Goal: Find specific page/section: Find specific page/section

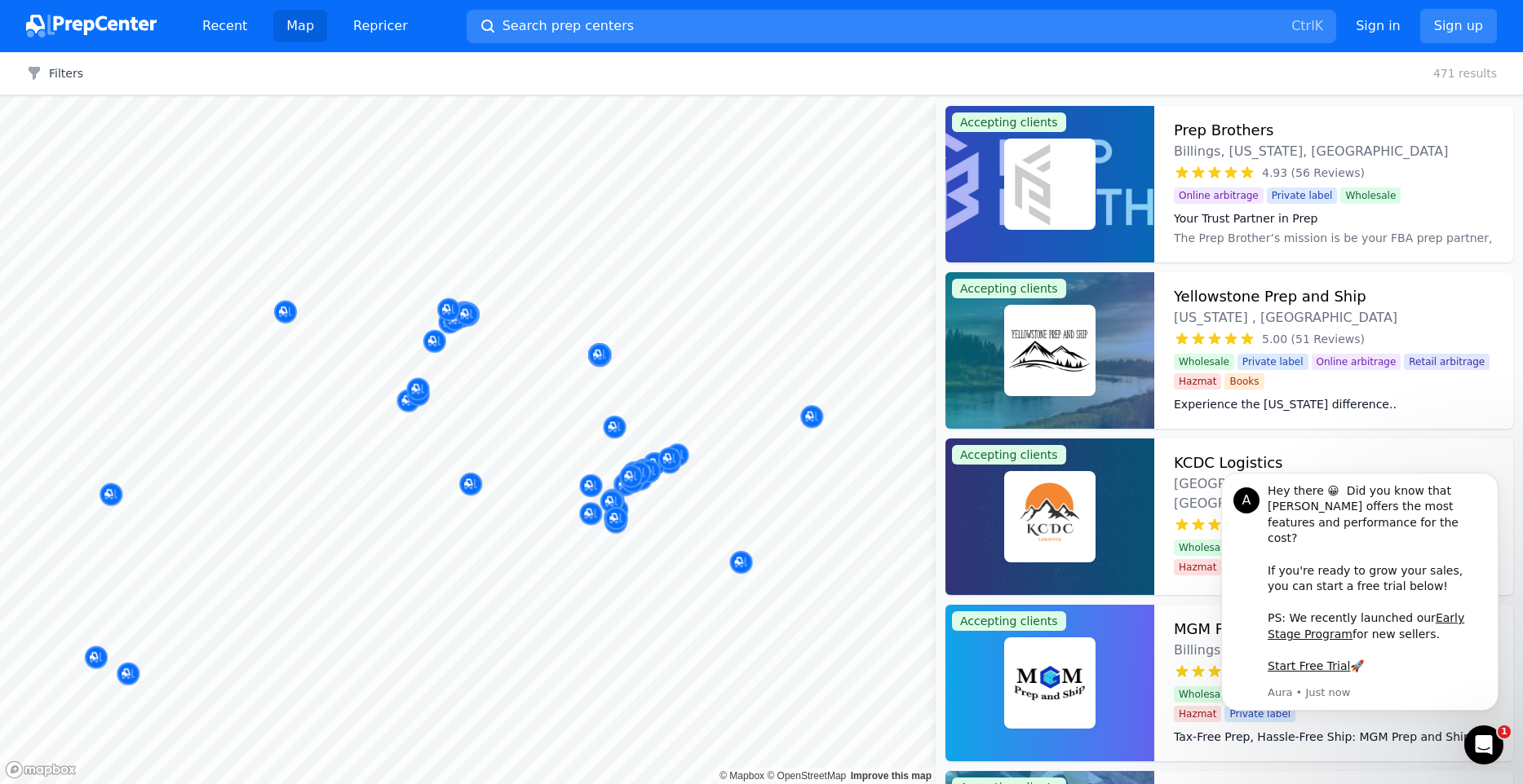
click at [652, 342] on body "Recent Map Repricer Search prep centers Ctrl K Open main menu Sign in Sign up F…" at bounding box center [762, 392] width 1523 height 784
click at [26, 60] on div "Filters Clear all 471 results" at bounding box center [762, 74] width 1523 height 43
click at [48, 70] on button "Filters" at bounding box center [54, 74] width 57 height 17
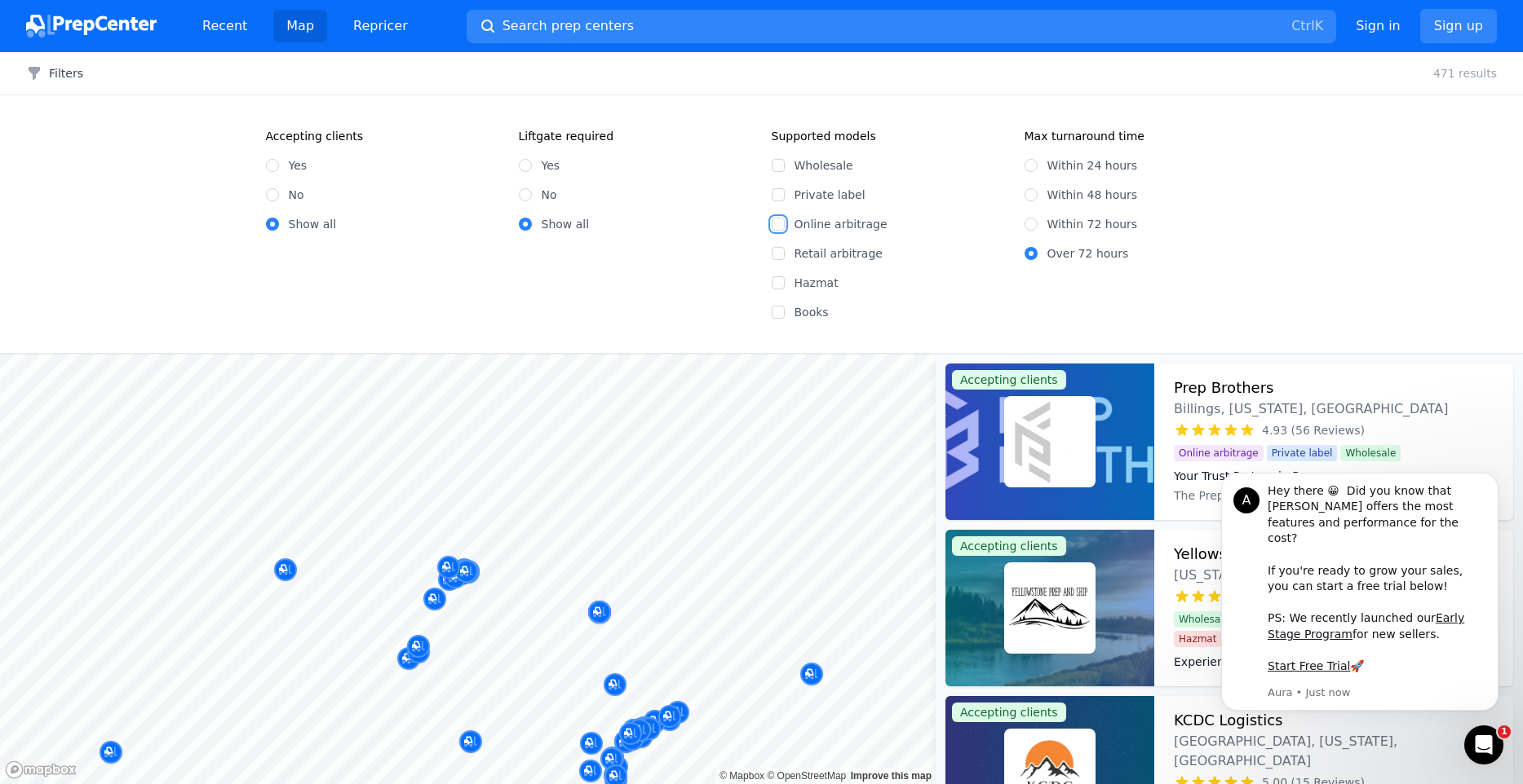
click at [774, 222] on input "Online arbitrage" at bounding box center [778, 224] width 13 height 13
checkbox input "true"
click at [774, 313] on input "Books" at bounding box center [778, 312] width 13 height 13
checkbox input "true"
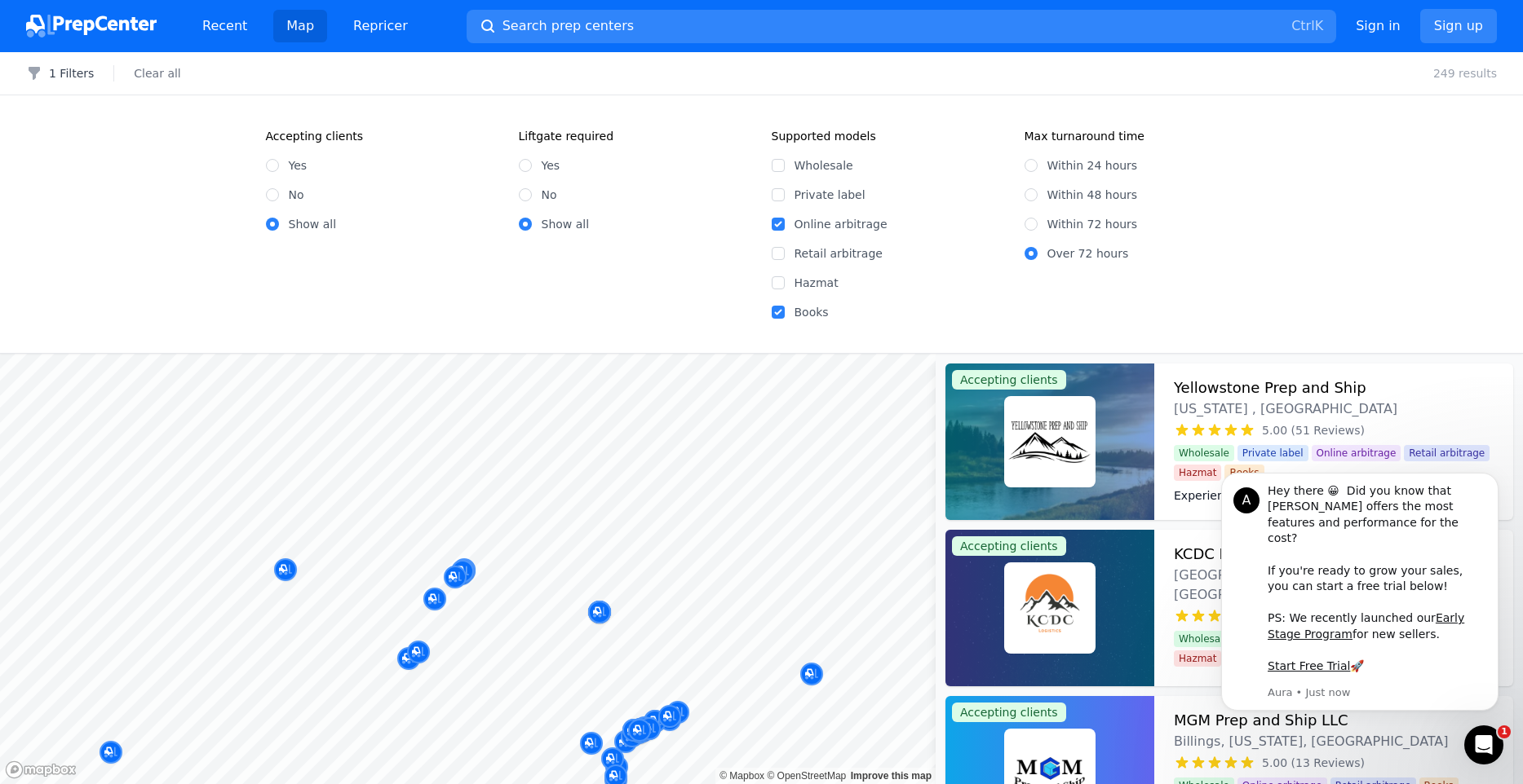
click at [1365, 471] on html "A Hey there 😀 Did you know that [PERSON_NAME] offers the most features and perf…" at bounding box center [1359, 467] width 326 height 6
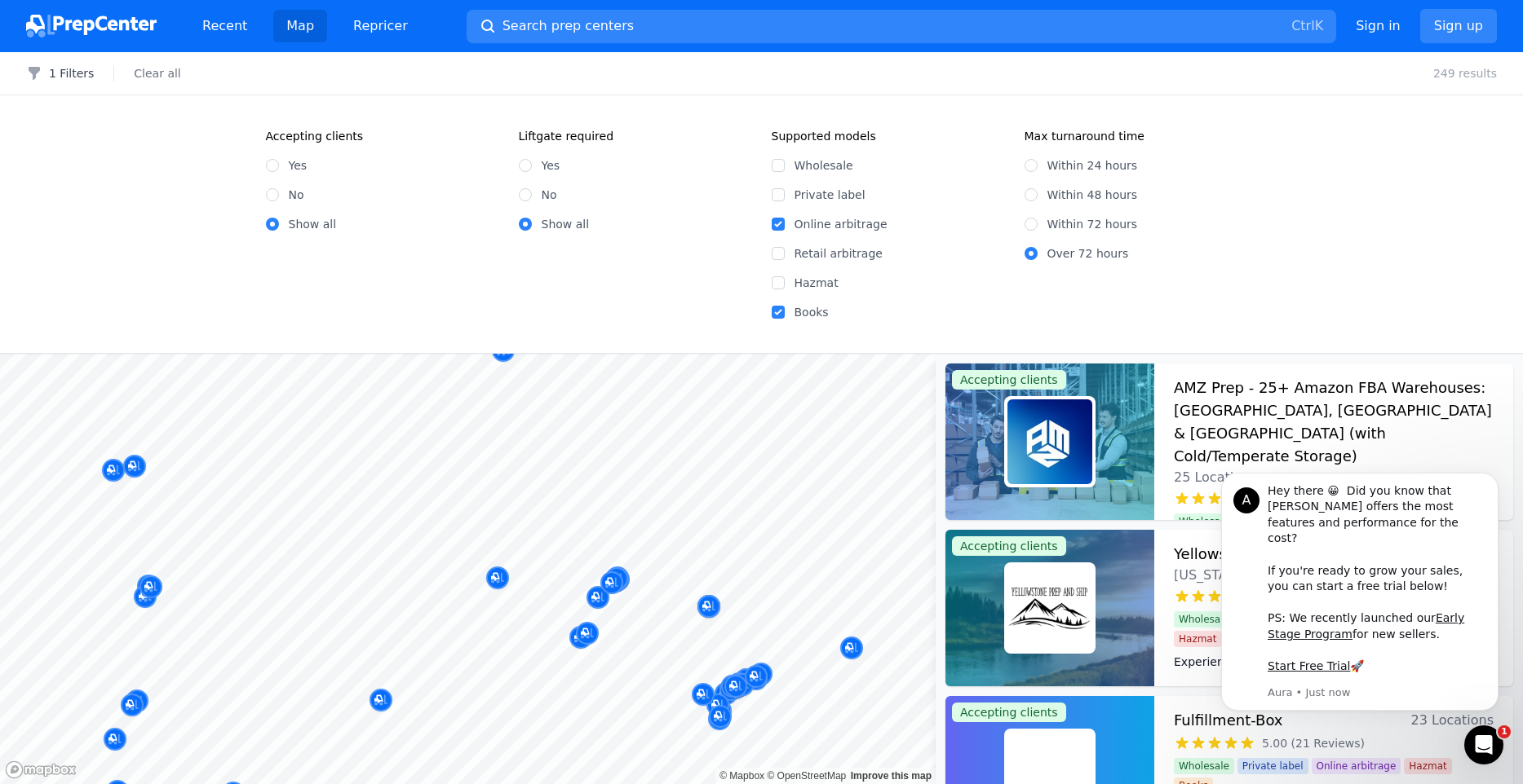
scroll to position [88, 0]
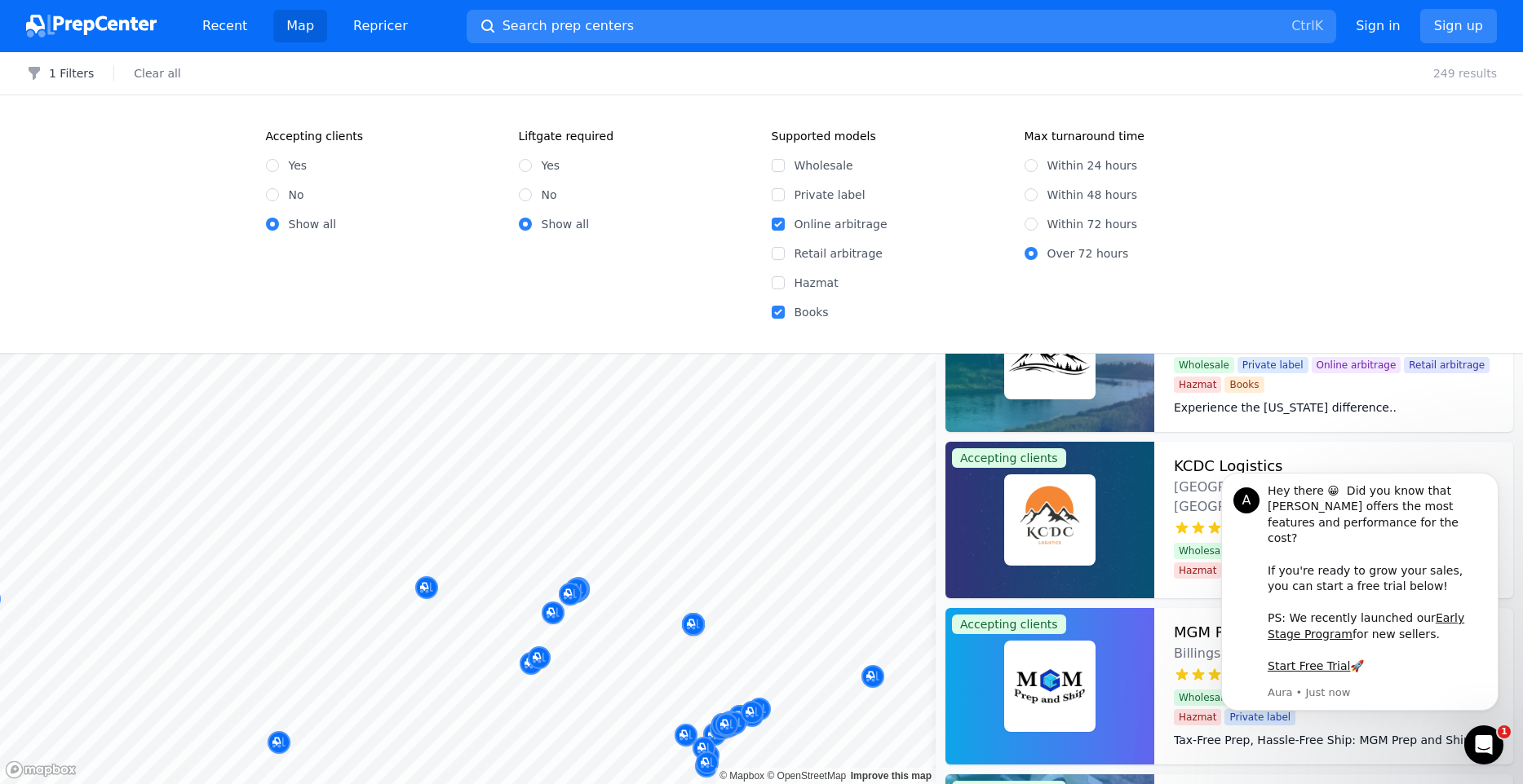
click at [67, 82] on div "1 Filters Clear all 249 results" at bounding box center [762, 74] width 1523 height 43
click at [63, 74] on button "1 Filters" at bounding box center [60, 74] width 68 height 17
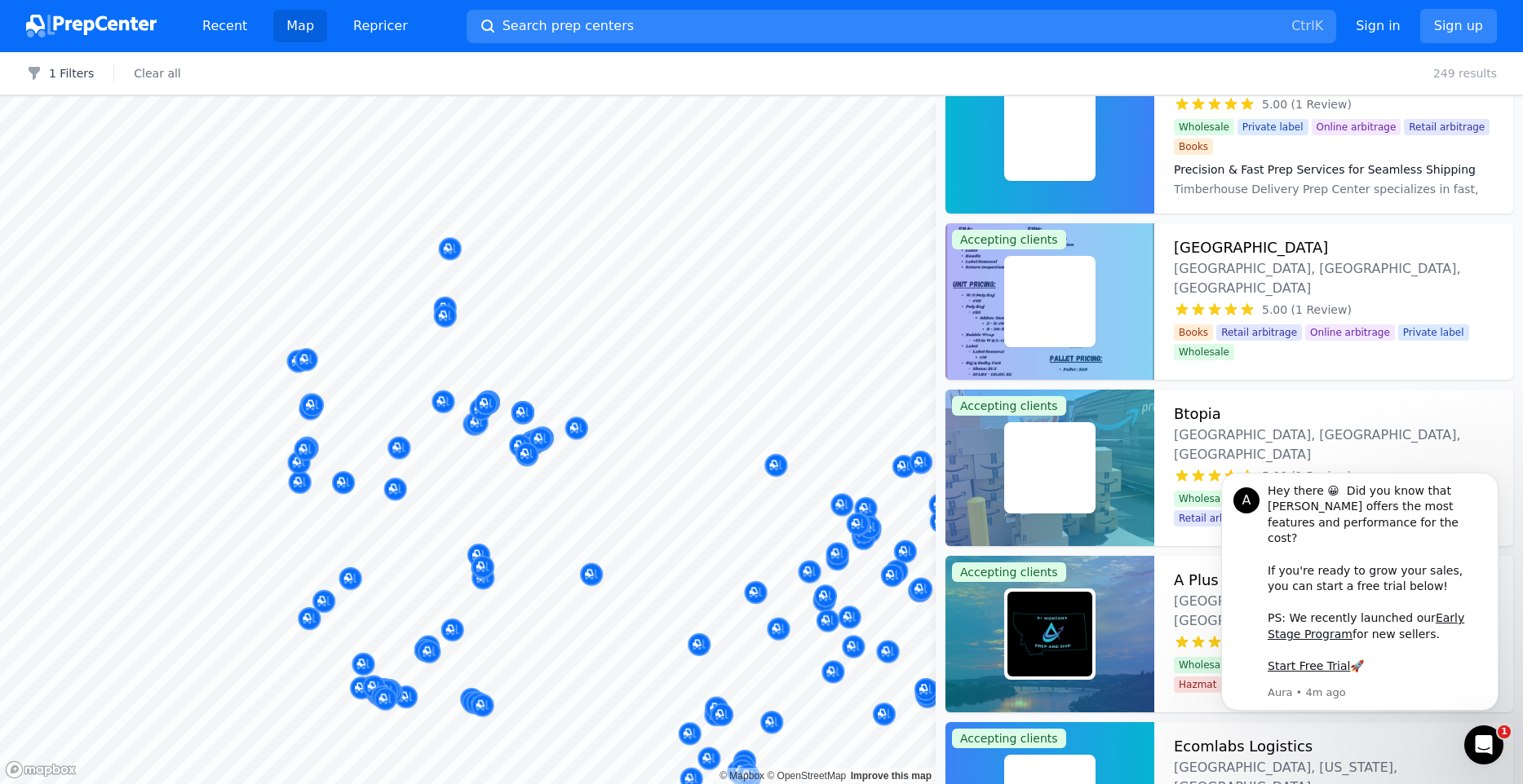
scroll to position [6954, 0]
